Goal: Find specific page/section: Find specific page/section

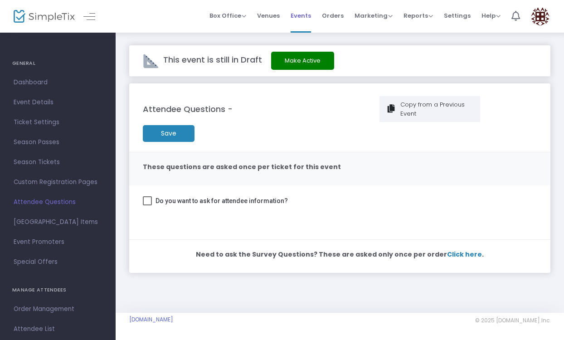
click at [302, 19] on span "Events" at bounding box center [301, 15] width 20 height 23
